Goal: Navigation & Orientation: Go to known website

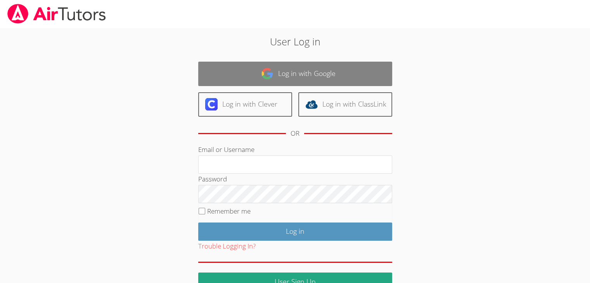
click at [331, 71] on link "Log in with Google" at bounding box center [295, 74] width 194 height 24
